Goal: Task Accomplishment & Management: Complete application form

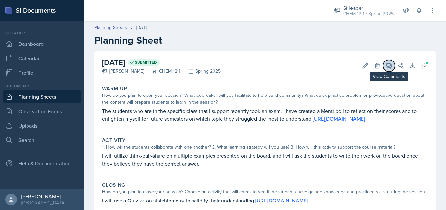
click at [387, 65] on icon at bounding box center [389, 66] width 7 height 7
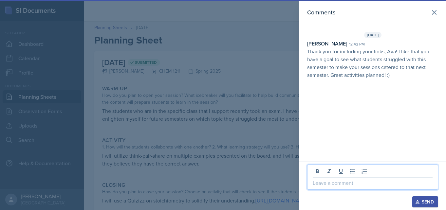
click at [330, 183] on p at bounding box center [373, 183] width 120 height 8
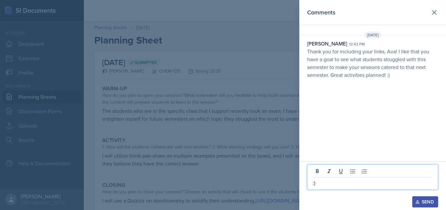
click at [419, 207] on button "Send" at bounding box center [425, 202] width 26 height 11
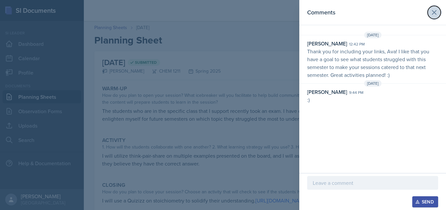
click at [432, 10] on icon at bounding box center [435, 13] width 8 height 8
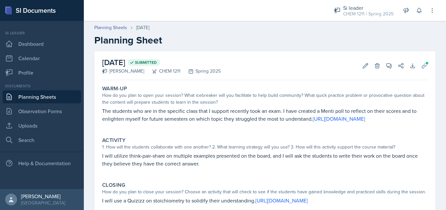
click at [29, 98] on link "Planning Sheets" at bounding box center [42, 96] width 79 height 13
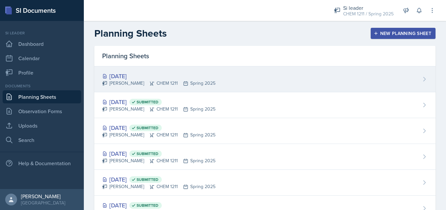
click at [311, 74] on div "Apr 22nd, 2025 Ava Leeth CHEM 1211 Spring 2025" at bounding box center [264, 80] width 341 height 26
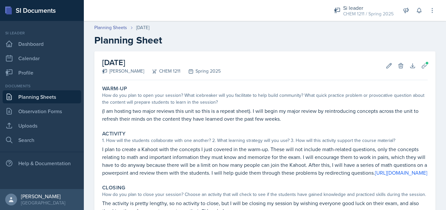
click at [47, 99] on link "Planning Sheets" at bounding box center [42, 96] width 79 height 13
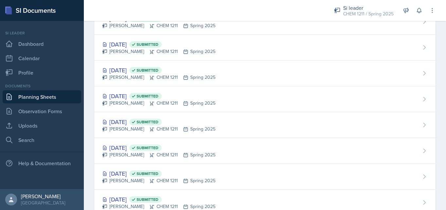
scroll to position [726, 0]
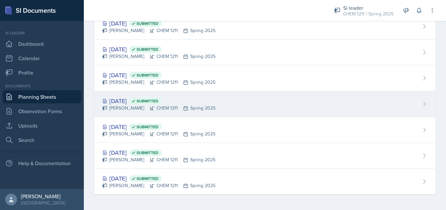
click at [256, 99] on div "Jan 23rd, 2025 Submitted Ava Leeth CHEM 1211 Spring 2025" at bounding box center [264, 104] width 341 height 26
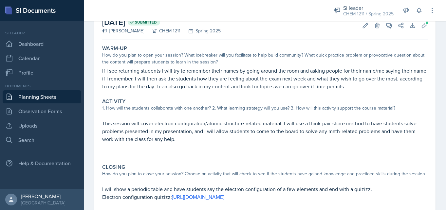
scroll to position [48, 0]
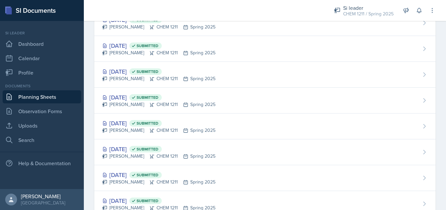
scroll to position [726, 0]
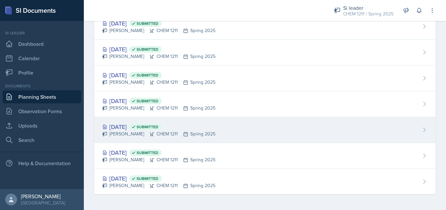
click at [128, 127] on div "Jan 21st, 2025 Submitted" at bounding box center [158, 127] width 113 height 9
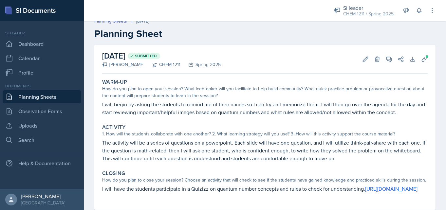
scroll to position [8, 0]
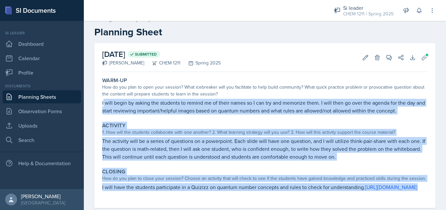
drag, startPoint x: 102, startPoint y: 103, endPoint x: 363, endPoint y: 206, distance: 281.2
click at [363, 206] on div "Warm-Up How do you plan to open your session? What icebreaker will you facilita…" at bounding box center [265, 142] width 326 height 134
copy div "I will begin by asking the students to remind me of their names so I can try an…"
click at [423, 55] on icon at bounding box center [424, 57] width 7 height 7
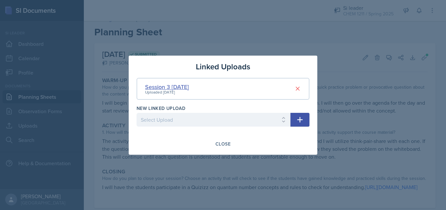
click at [175, 84] on div "Session 3 1/21/25" at bounding box center [167, 87] width 44 height 9
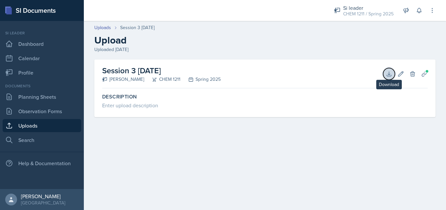
click at [388, 74] on icon at bounding box center [389, 74] width 4 height 4
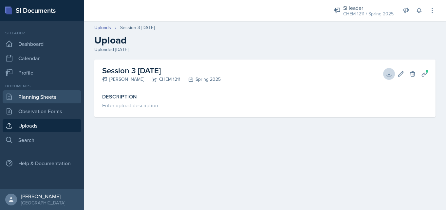
click at [46, 98] on link "Planning Sheets" at bounding box center [42, 96] width 79 height 13
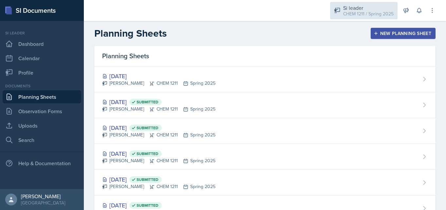
click at [347, 10] on div "Si leader" at bounding box center [368, 8] width 50 height 8
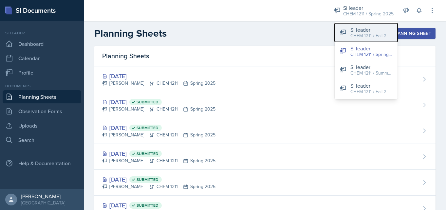
click at [365, 34] on div "CHEM 1211 / Fall 2025" at bounding box center [372, 35] width 42 height 7
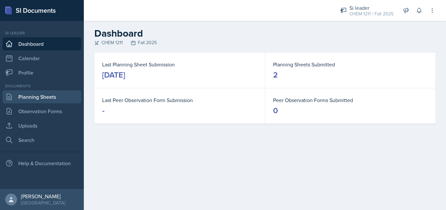
click at [27, 97] on link "Planning Sheets" at bounding box center [42, 96] width 79 height 13
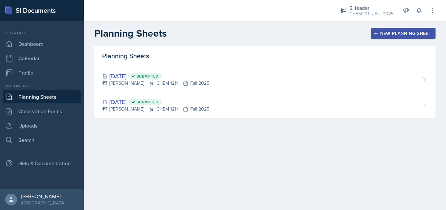
click at [384, 34] on div "New Planning Sheet" at bounding box center [403, 33] width 56 height 5
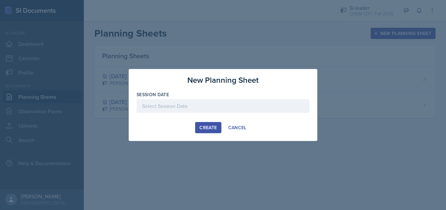
click at [168, 106] on div at bounding box center [223, 106] width 173 height 14
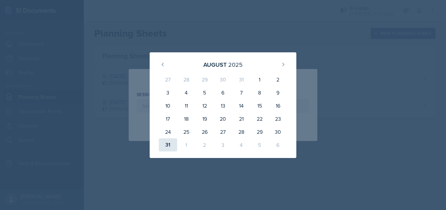
click at [169, 143] on div "31" at bounding box center [168, 145] width 18 height 13
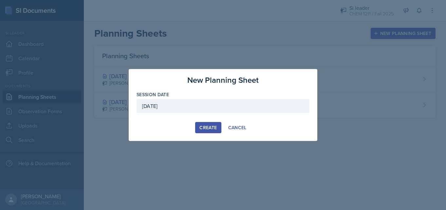
click at [174, 109] on div "August 31st, 2025" at bounding box center [223, 106] width 173 height 14
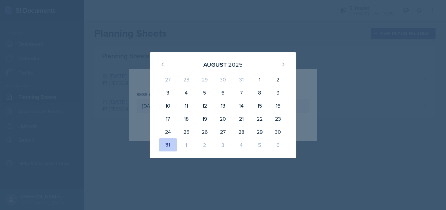
click at [186, 147] on div "1" at bounding box center [186, 145] width 18 height 13
click at [186, 143] on div "1" at bounding box center [186, 145] width 18 height 13
click at [281, 63] on icon at bounding box center [283, 64] width 5 height 5
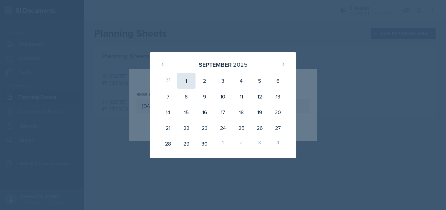
click at [187, 80] on div "1" at bounding box center [186, 81] width 18 height 16
type input "September 1st, 2025"
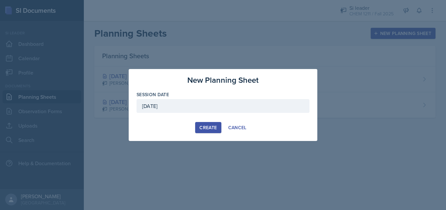
click at [213, 131] on button "Create" at bounding box center [208, 127] width 26 height 11
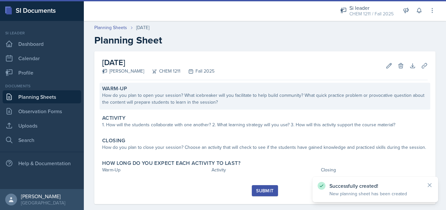
click at [199, 98] on div "How do you plan to open your session? What icebreaker will you facilitate to he…" at bounding box center [265, 99] width 326 height 14
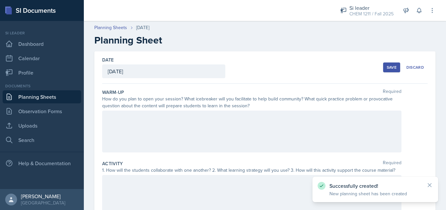
click at [181, 128] on div at bounding box center [251, 132] width 299 height 42
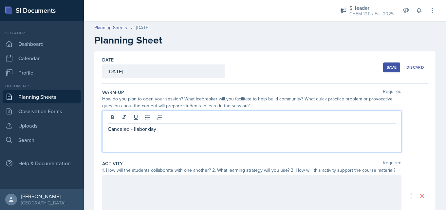
click at [134, 128] on p "Canceled - llabor day" at bounding box center [252, 129] width 288 height 8
click at [136, 129] on p "Canceled - llabor day" at bounding box center [252, 129] width 288 height 8
click at [144, 132] on p "Canceled - labor day" at bounding box center [252, 129] width 288 height 8
drag, startPoint x: 159, startPoint y: 129, endPoint x: 89, endPoint y: 130, distance: 69.5
click at [90, 130] on div "Date September 1st, 2025 August 2025 27 28 29 30 31 1 2 3 4 5 6 7 8 9 10 11 12 …" at bounding box center [265, 207] width 362 height 312
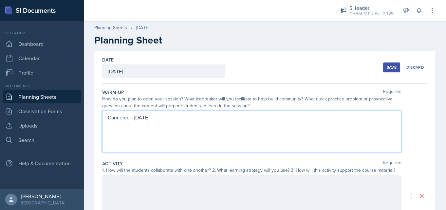
copy p "Canceled - labor day"
click at [150, 141] on div "Canceled - labor day" at bounding box center [251, 132] width 299 height 42
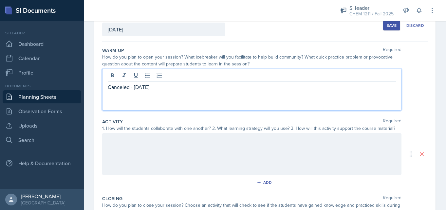
click at [151, 141] on p at bounding box center [252, 140] width 288 height 8
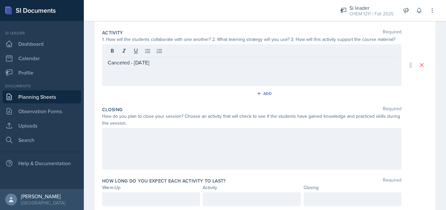
click at [151, 141] on div at bounding box center [251, 149] width 299 height 42
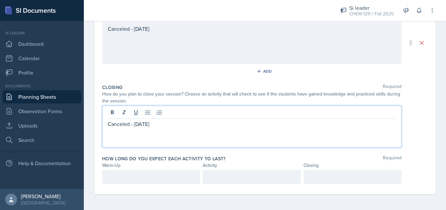
scroll to position [0, 0]
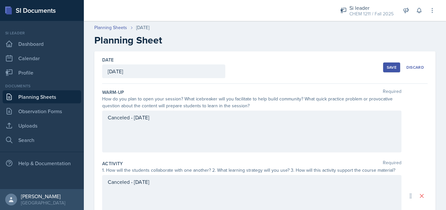
click at [391, 69] on div "Save" at bounding box center [392, 67] width 10 height 5
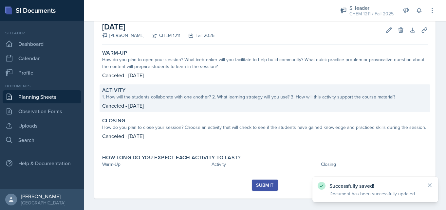
scroll to position [40, 0]
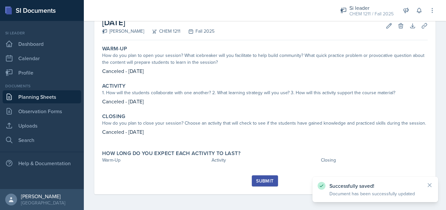
click at [264, 181] on div "Submit" at bounding box center [264, 181] width 17 height 5
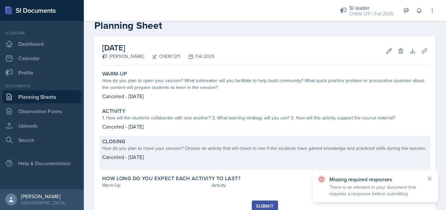
scroll to position [0, 0]
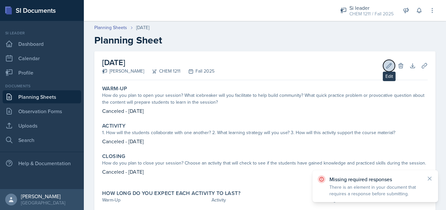
click at [390, 67] on icon at bounding box center [389, 66] width 7 height 7
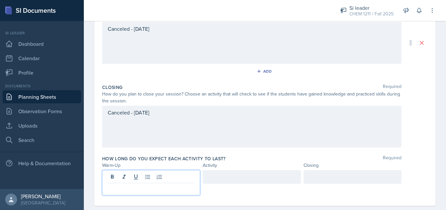
scroll to position [165, 0]
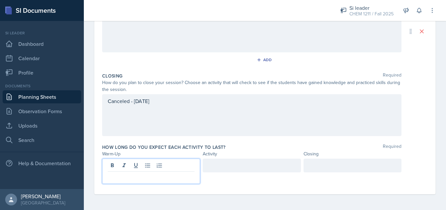
click at [173, 177] on p at bounding box center [151, 177] width 87 height 8
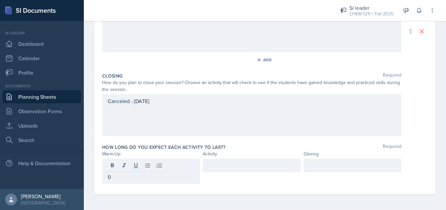
click at [258, 172] on div at bounding box center [252, 166] width 98 height 14
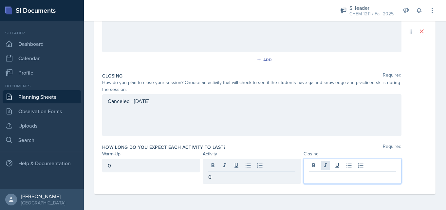
click at [329, 169] on div at bounding box center [353, 171] width 98 height 25
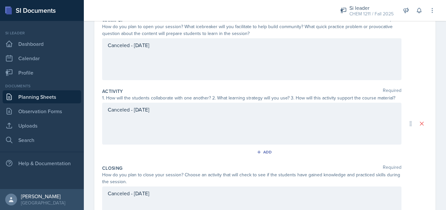
scroll to position [0, 0]
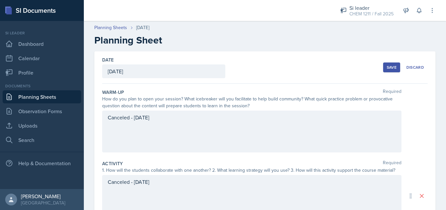
click at [393, 65] on div "Save" at bounding box center [392, 67] width 10 height 5
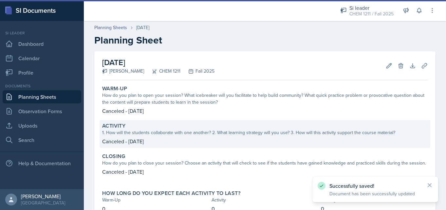
scroll to position [48, 0]
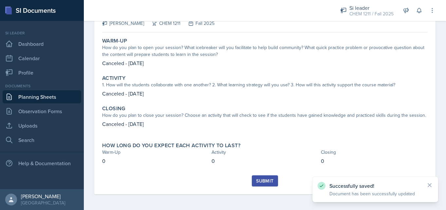
click at [262, 182] on div "Submit" at bounding box center [264, 181] width 17 height 5
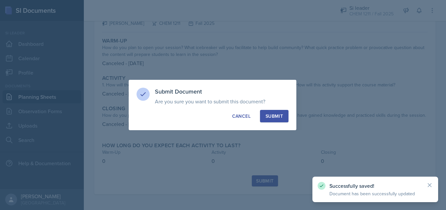
click at [269, 115] on div "Submit" at bounding box center [274, 116] width 17 height 7
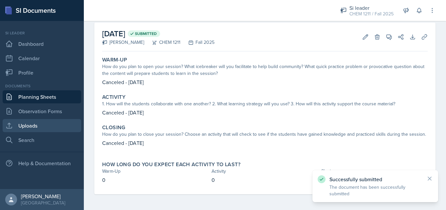
click at [46, 124] on link "Uploads" at bounding box center [42, 125] width 79 height 13
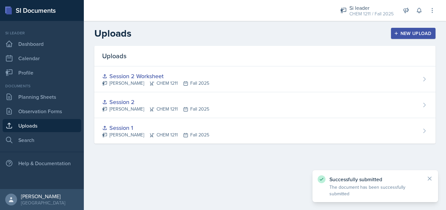
click at [424, 31] on div "New Upload" at bounding box center [413, 33] width 36 height 5
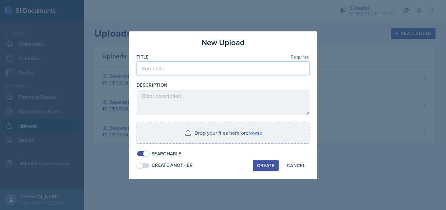
click at [216, 68] on input at bounding box center [223, 69] width 173 height 14
type input "Session 3"
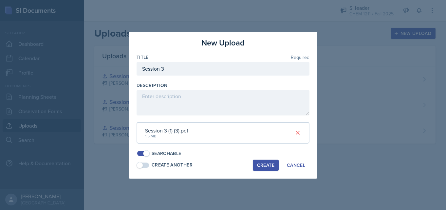
click at [259, 163] on div "Create" at bounding box center [265, 165] width 17 height 5
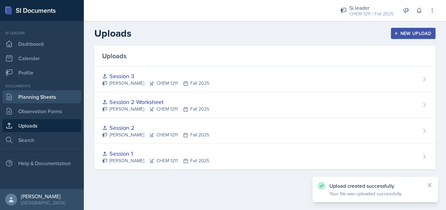
click at [41, 99] on link "Planning Sheets" at bounding box center [42, 96] width 79 height 13
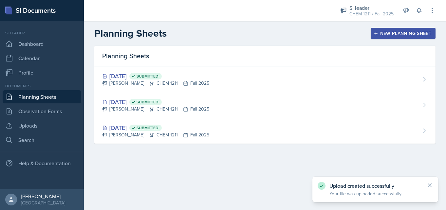
click at [422, 31] on div "New Planning Sheet" at bounding box center [403, 33] width 56 height 5
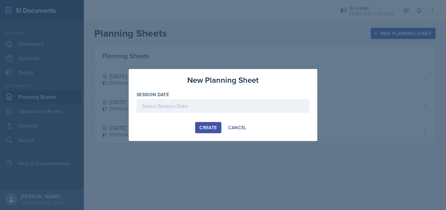
click at [218, 108] on div at bounding box center [223, 106] width 173 height 14
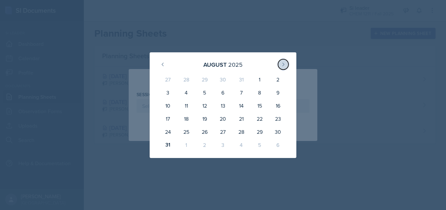
click at [282, 62] on button at bounding box center [283, 64] width 10 height 10
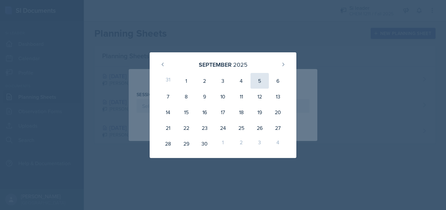
click at [263, 80] on div "5" at bounding box center [260, 81] width 18 height 16
type input "[DATE]"
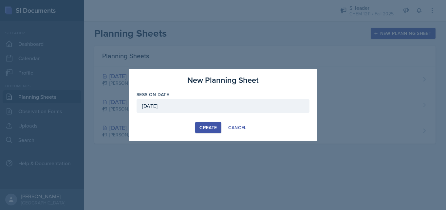
click at [207, 128] on div "Create" at bounding box center [208, 127] width 17 height 5
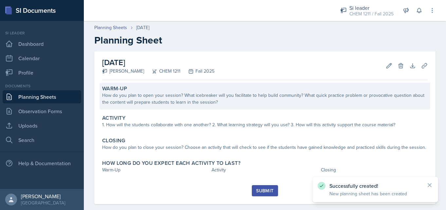
click at [202, 90] on div "Warm-Up" at bounding box center [265, 89] width 326 height 7
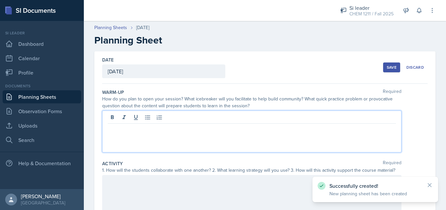
click at [194, 116] on div at bounding box center [251, 132] width 299 height 42
paste div
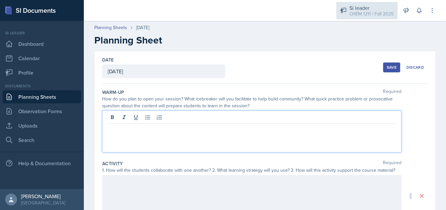
click at [372, 10] on div "Si leader" at bounding box center [372, 8] width 44 height 8
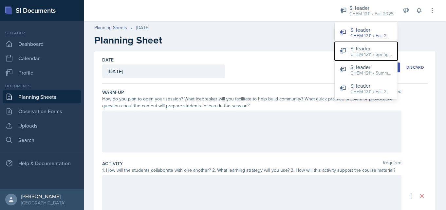
click at [352, 59] on button "Si leader CHEM 1211 / Spring 2025" at bounding box center [366, 51] width 63 height 19
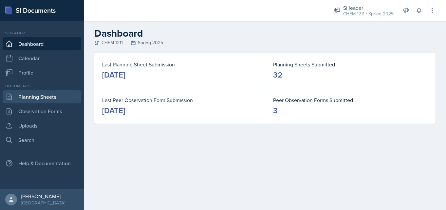
click at [47, 98] on link "Planning Sheets" at bounding box center [42, 96] width 79 height 13
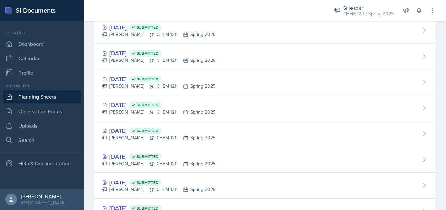
scroll to position [726, 0]
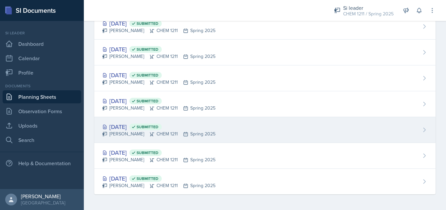
click at [144, 127] on div "Jan 21st, 2025 Submitted" at bounding box center [158, 127] width 113 height 9
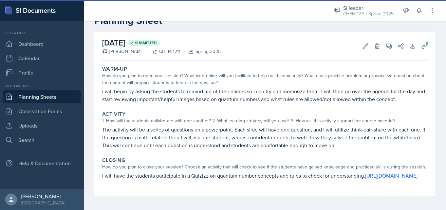
scroll to position [27, 0]
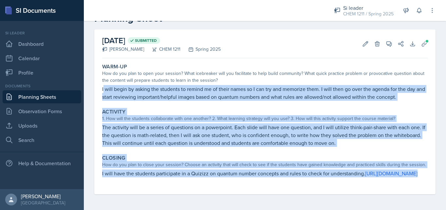
drag, startPoint x: 102, startPoint y: 84, endPoint x: 285, endPoint y: 181, distance: 206.4
click at [284, 181] on div "Warm-Up How do you plan to open your session? What icebreaker will you facilita…" at bounding box center [265, 128] width 326 height 134
copy div "I will begin by asking the students to remind me of their names so I can try an…"
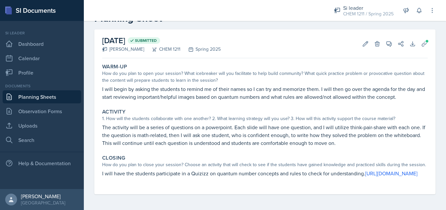
click at [265, 85] on p "I will begin by asking the students to remind me of their names so I can try an…" at bounding box center [265, 93] width 326 height 16
click at [377, 9] on div "Si leader" at bounding box center [368, 8] width 50 height 8
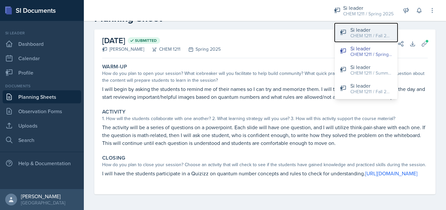
click at [355, 34] on div "CHEM 1211 / Fall 2025" at bounding box center [372, 35] width 42 height 7
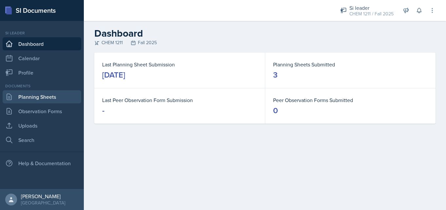
click at [32, 101] on link "Planning Sheets" at bounding box center [42, 96] width 79 height 13
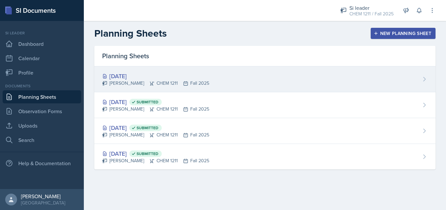
click at [197, 84] on div "Sep 5th, 2025 Ava Leeth CHEM 1211 Fall 2025" at bounding box center [264, 80] width 341 height 26
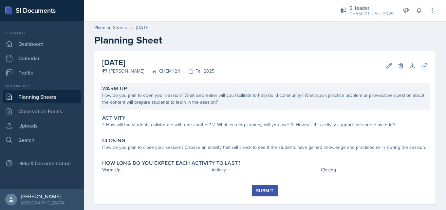
click at [183, 96] on div "How do you plan to open your session? What icebreaker will you facilitate to he…" at bounding box center [265, 99] width 326 height 14
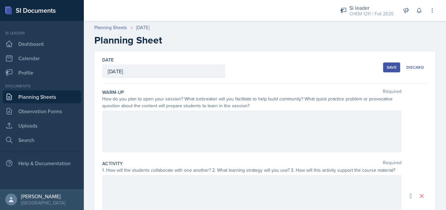
click at [168, 126] on div at bounding box center [251, 132] width 299 height 42
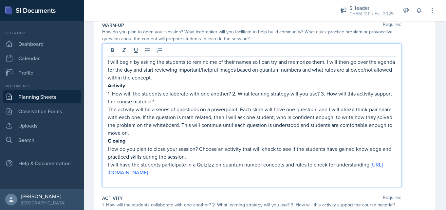
scroll to position [76, 0]
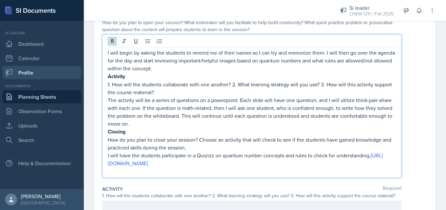
drag, startPoint x: 289, startPoint y: 163, endPoint x: 81, endPoint y: 77, distance: 225.4
click at [81, 77] on div "SI Documents Si leader Dashboard Calendar Profile Documents Planning Sheets Obs…" at bounding box center [223, 105] width 446 height 210
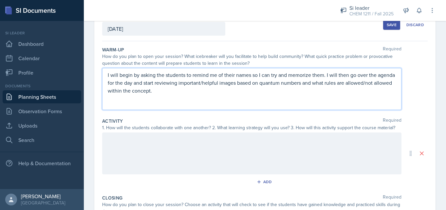
scroll to position [41, 0]
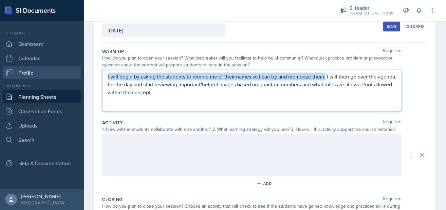
drag, startPoint x: 326, startPoint y: 79, endPoint x: 55, endPoint y: 78, distance: 271.0
click at [55, 78] on div "SI Documents Si leader Dashboard Calendar Profile Documents Planning Sheets Obs…" at bounding box center [223, 105] width 446 height 210
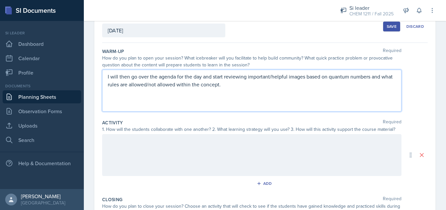
click at [131, 78] on p "I will then go over the agenda for the day and start reviewing important/helpfu…" at bounding box center [252, 81] width 288 height 16
click at [260, 93] on p at bounding box center [252, 92] width 288 height 8
click at [133, 150] on div at bounding box center [251, 155] width 299 height 42
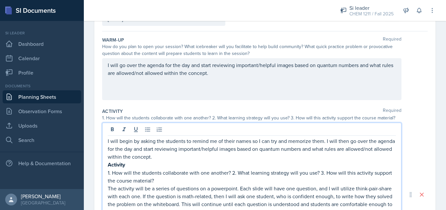
scroll to position [99, 0]
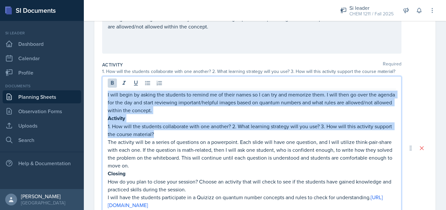
drag, startPoint x: 159, startPoint y: 133, endPoint x: 94, endPoint y: 78, distance: 85.1
click at [94, 78] on div "Date September 5th, 2025 August 2025 27 28 29 30 31 1 2 3 4 5 6 7 8 9 10 11 12 …" at bounding box center [265, 159] width 362 height 414
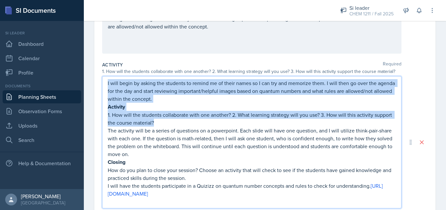
scroll to position [87, 0]
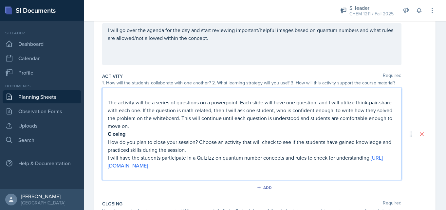
click at [108, 103] on p "The activity will be a series of questions on a powerpoint. Each slide will hav…" at bounding box center [252, 114] width 288 height 31
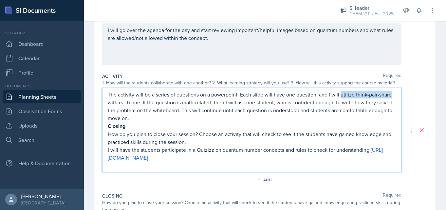
drag, startPoint x: 390, startPoint y: 96, endPoint x: 340, endPoint y: 91, distance: 50.0
click at [340, 93] on p "The activity will be a series of questions on a powerpoint. Each slide will hav…" at bounding box center [252, 106] width 288 height 31
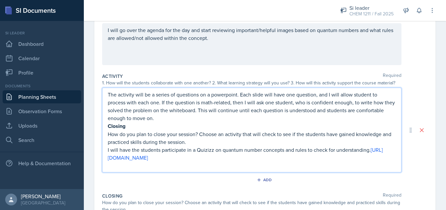
click at [363, 98] on p "The activity will be a series of questions on a powerpoint. Each slide will hav…" at bounding box center [252, 106] width 288 height 31
click at [370, 95] on p "The activity will be a series of questions on a powerpoint. Each slide will hav…" at bounding box center [252, 106] width 288 height 31
click at [350, 128] on p "Closing" at bounding box center [252, 126] width 288 height 8
click at [136, 103] on p "The activity will be a series of questions on a powerpoint. Each slide will hav…" at bounding box center [252, 106] width 288 height 31
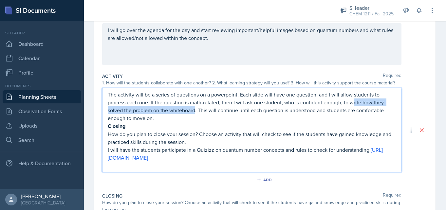
drag, startPoint x: 195, startPoint y: 111, endPoint x: 353, endPoint y: 105, distance: 158.7
click at [353, 105] on p "The activity will be a series of questions on a powerpoint. Each slide will hav…" at bounding box center [252, 106] width 288 height 31
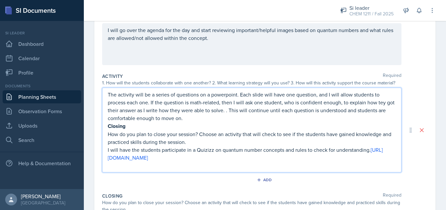
click at [380, 104] on p "The activity will be a series of questions on a powerpoint. Each slide will hav…" at bounding box center [252, 106] width 288 height 31
click at [356, 124] on p "Closing" at bounding box center [252, 126] width 288 height 8
click at [234, 111] on p "The activity will be a series of questions on a powerpoint. Each slide will hav…" at bounding box center [252, 106] width 288 height 31
click at [236, 111] on p "The activity will be a series of questions on a powerpoint. Each slide will hav…" at bounding box center [252, 106] width 288 height 31
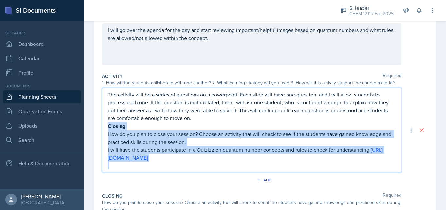
drag, startPoint x: 298, startPoint y: 168, endPoint x: 100, endPoint y: 129, distance: 202.3
click at [100, 129] on div "Date September 5th, 2025 August 2025 27 28 29 30 31 1 2 3 4 5 6 7 8 9 10 11 12 …" at bounding box center [264, 133] width 341 height 339
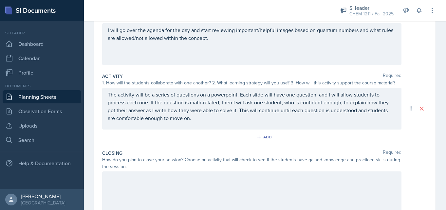
click at [120, 185] on div at bounding box center [251, 193] width 299 height 42
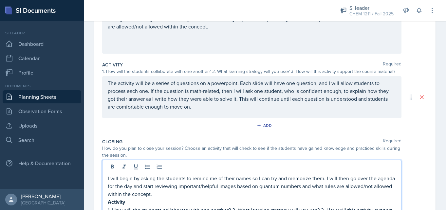
scroll to position [183, 0]
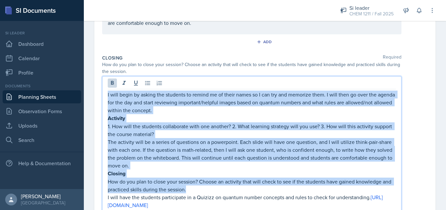
drag, startPoint x: 192, startPoint y: 191, endPoint x: 95, endPoint y: 96, distance: 136.5
click at [95, 96] on div "Date September 5th, 2025 August 2025 27 28 29 30 31 1 2 3 4 5 6 7 8 9 10 11 12 …" at bounding box center [264, 68] width 341 height 398
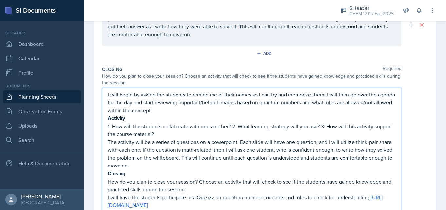
scroll to position [153, 0]
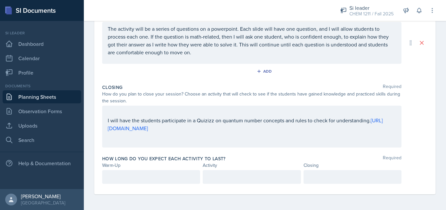
click at [105, 121] on div "I will have the students participate in a Quizizz on quantum number concepts an…" at bounding box center [251, 127] width 299 height 42
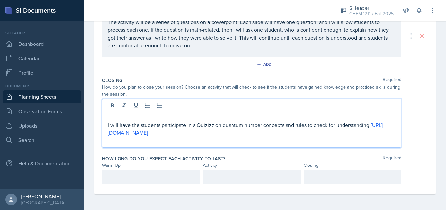
click at [108, 127] on p "I will have the students participate in a Quizizz on quantum number concepts an…" at bounding box center [252, 129] width 288 height 16
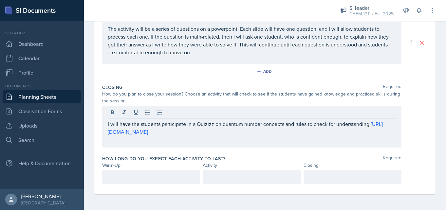
click at [117, 164] on div "Warm-Up" at bounding box center [151, 165] width 98 height 7
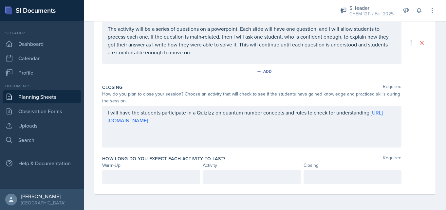
click at [127, 178] on div at bounding box center [151, 177] width 98 height 14
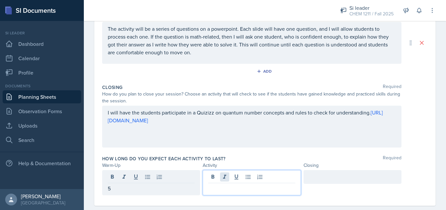
click at [225, 177] on div at bounding box center [252, 182] width 98 height 25
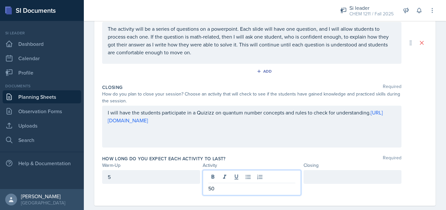
click at [339, 180] on div at bounding box center [353, 177] width 98 height 14
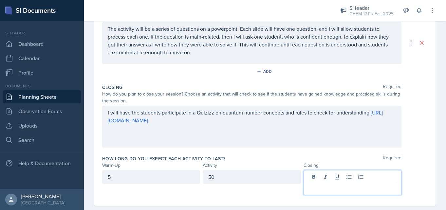
click at [253, 177] on div "50" at bounding box center [252, 177] width 98 height 14
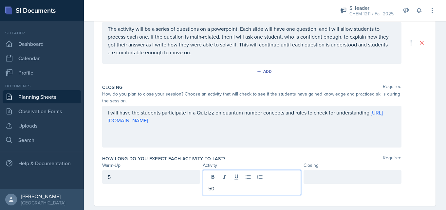
click at [242, 189] on p "50" at bounding box center [251, 189] width 87 height 8
click at [324, 178] on div at bounding box center [353, 177] width 98 height 14
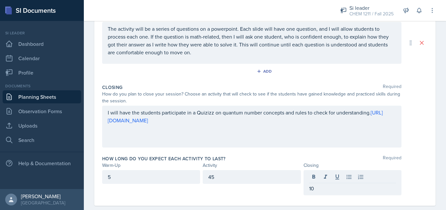
click at [324, 151] on div "Closing Required How do you plan to close your session? Choose an activity that…" at bounding box center [265, 117] width 326 height 71
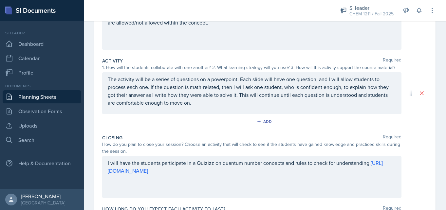
scroll to position [0, 0]
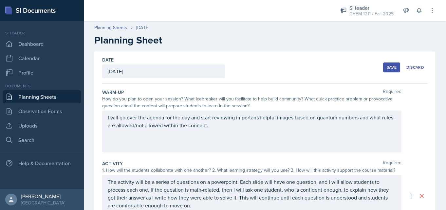
click at [390, 61] on div "Save Discard" at bounding box center [405, 67] width 45 height 15
click at [390, 70] on button "Save" at bounding box center [391, 68] width 17 height 10
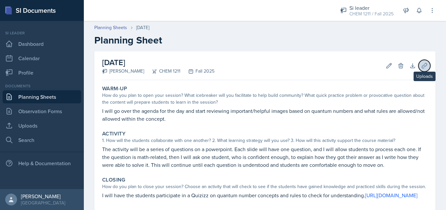
click at [426, 67] on icon at bounding box center [424, 66] width 7 height 7
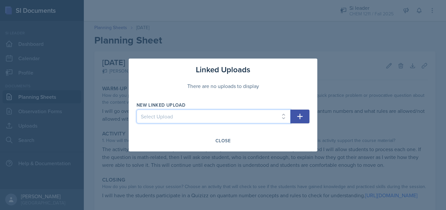
click at [245, 119] on select "Select Upload Session 1 Session 2 Session 2 Worksheet Session 3" at bounding box center [214, 117] width 154 height 14
select select "46999a9f-a837-4095-b011-07324665f161"
click at [137, 110] on select "Select Upload Session 1 Session 2 Session 2 Worksheet Session 3" at bounding box center [214, 117] width 154 height 14
click at [301, 116] on icon "button" at bounding box center [300, 117] width 8 height 8
select select
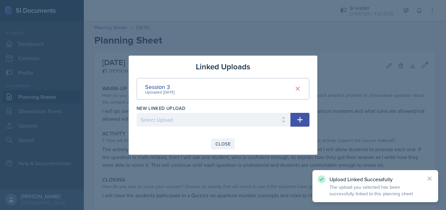
click at [231, 141] on button "Close" at bounding box center [223, 144] width 24 height 11
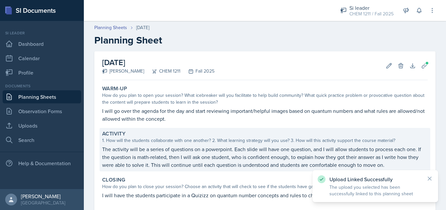
scroll to position [79, 0]
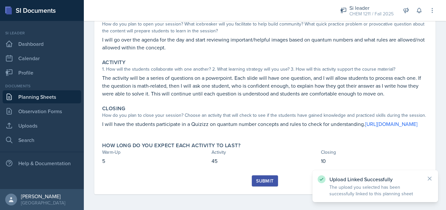
click at [260, 187] on div "Submit" at bounding box center [265, 185] width 326 height 19
click at [261, 182] on div "Submit" at bounding box center [264, 181] width 17 height 5
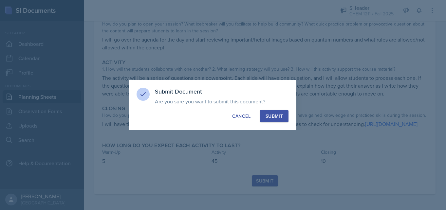
click at [274, 114] on div "Submit" at bounding box center [274, 116] width 17 height 7
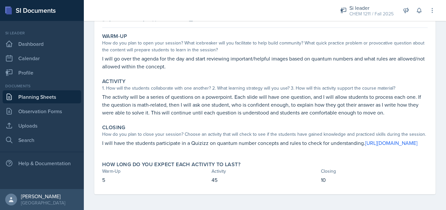
scroll to position [0, 0]
